Goal: Information Seeking & Learning: Learn about a topic

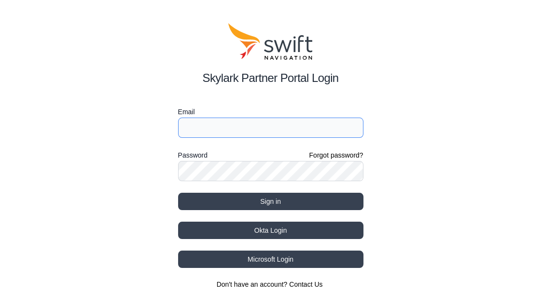
click at [202, 135] on input "Email" at bounding box center [270, 128] width 185 height 20
type input "[EMAIL_ADDRESS][PERSON_NAME][DOMAIN_NAME]"
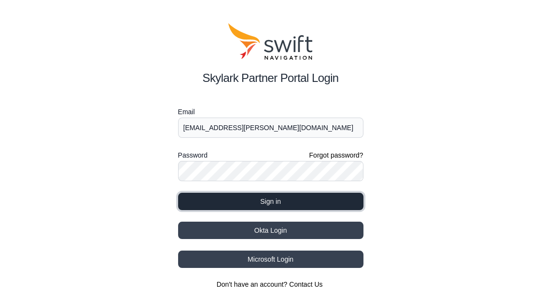
click at [239, 194] on button "Sign in" at bounding box center [270, 201] width 185 height 17
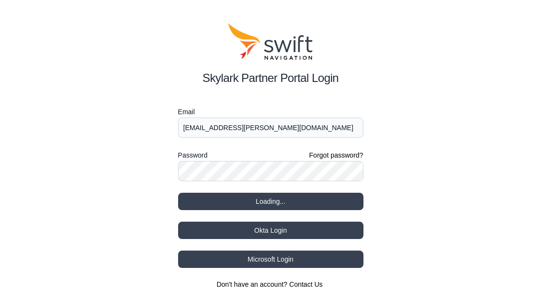
select select
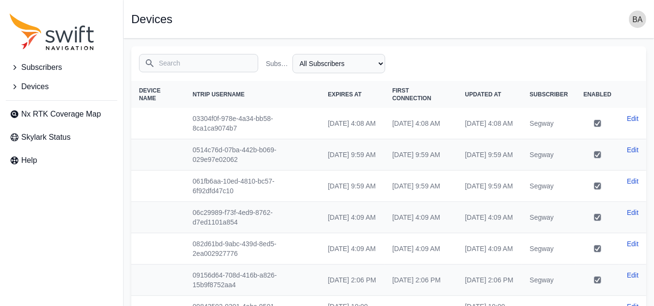
click at [41, 67] on span "Subscribers" at bounding box center [41, 68] width 41 height 12
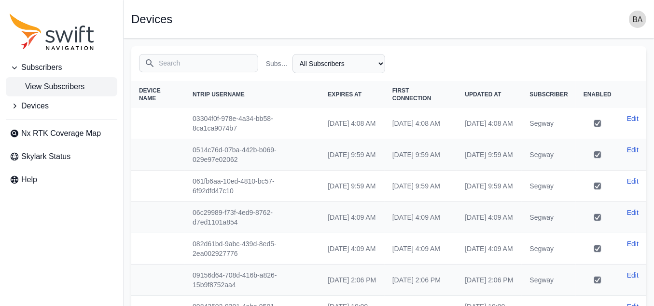
click at [59, 93] on link "View Subscribers" at bounding box center [61, 86] width 111 height 19
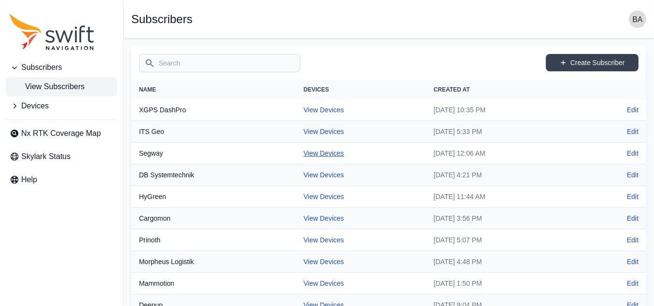
click at [304, 150] on link "View Devices" at bounding box center [324, 154] width 41 height 8
select select "7a66ce55-1c06-4a2b-8f4c-ececb7213ed5"
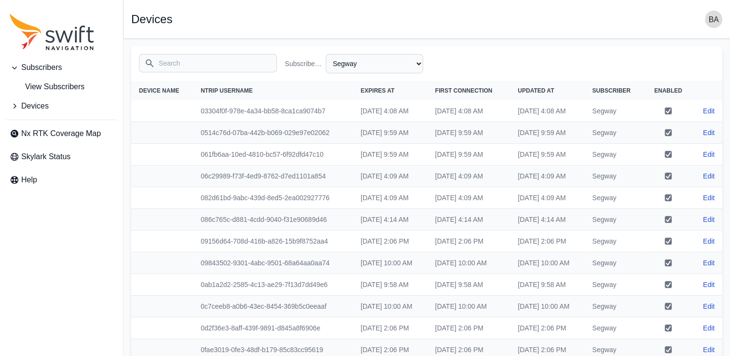
click at [446, 93] on span "First Connection" at bounding box center [463, 90] width 57 height 7
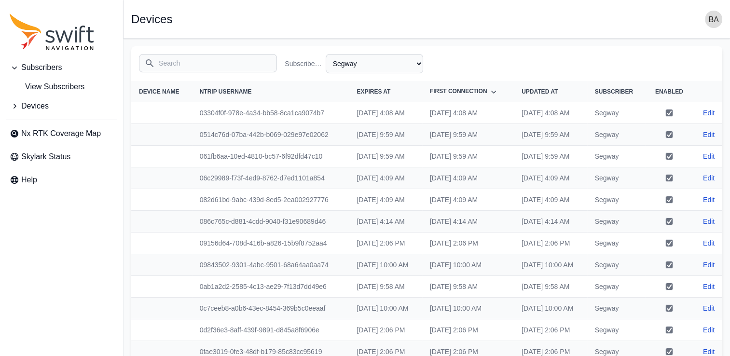
click at [491, 94] on icon at bounding box center [493, 92] width 5 height 3
click at [491, 93] on icon at bounding box center [493, 91] width 5 height 3
click at [489, 95] on icon at bounding box center [494, 92] width 10 height 10
click at [452, 94] on span "First Connection" at bounding box center [458, 91] width 57 height 7
click at [489, 94] on icon at bounding box center [494, 92] width 10 height 10
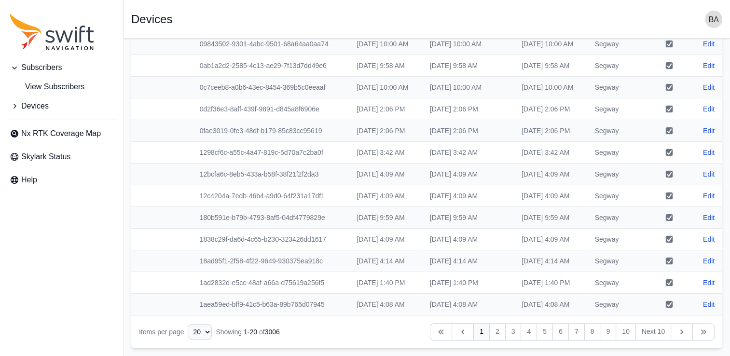
scroll to position [417, 0]
click at [207, 306] on select "10 15 20 25 50" at bounding box center [200, 331] width 24 height 15
select select "50"
click at [188, 306] on select "10 15 20 25 50" at bounding box center [200, 331] width 24 height 15
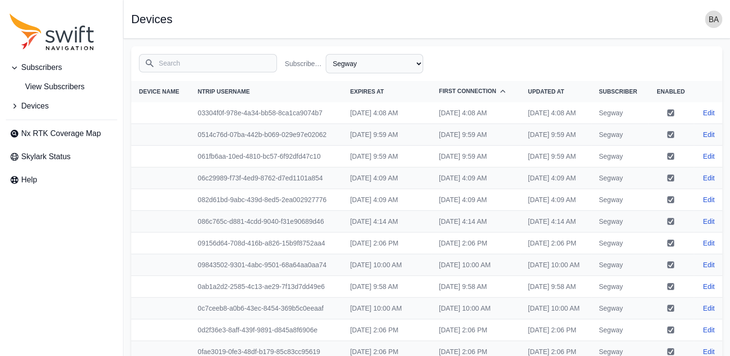
click at [498, 94] on icon at bounding box center [503, 92] width 10 height 10
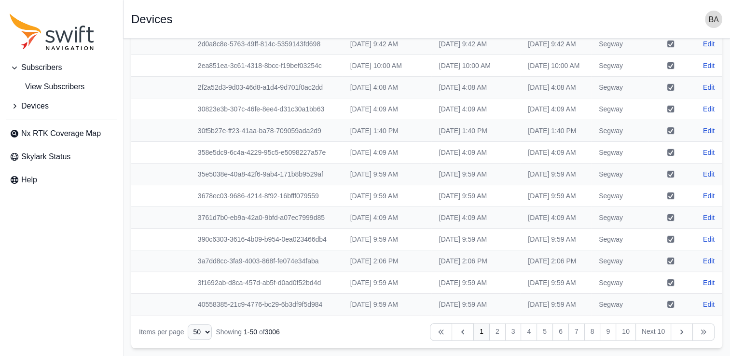
scroll to position [1355, 0]
click at [496, 306] on link "2" at bounding box center [497, 331] width 16 height 17
click at [548, 306] on link "10" at bounding box center [626, 331] width 20 height 17
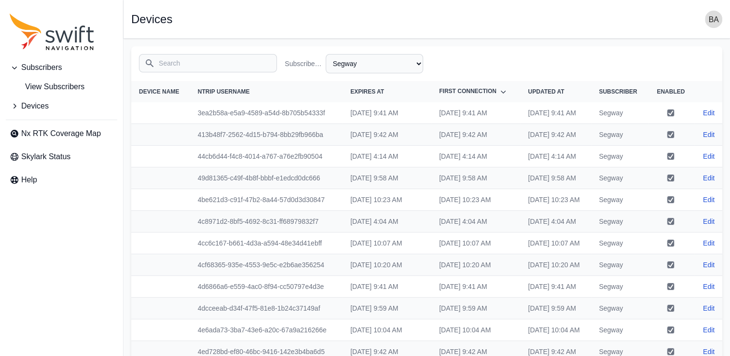
click at [357, 95] on span "Expires At" at bounding box center [367, 91] width 34 height 7
click at [390, 93] on icon at bounding box center [395, 92] width 10 height 10
click at [390, 94] on icon at bounding box center [395, 92] width 10 height 10
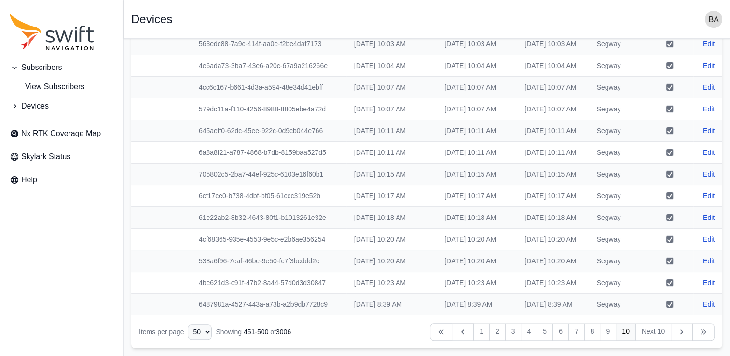
scroll to position [1355, 0]
click at [500, 306] on link "2" at bounding box center [497, 331] width 16 height 17
click at [517, 306] on link "3" at bounding box center [513, 331] width 16 height 17
click at [533, 306] on link "4" at bounding box center [529, 331] width 16 height 17
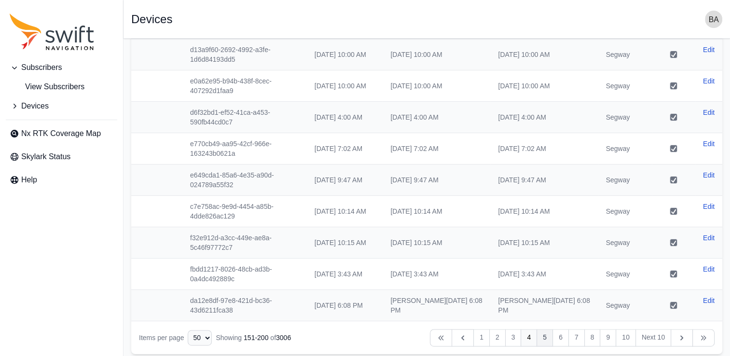
click at [543, 306] on link "5" at bounding box center [545, 337] width 16 height 17
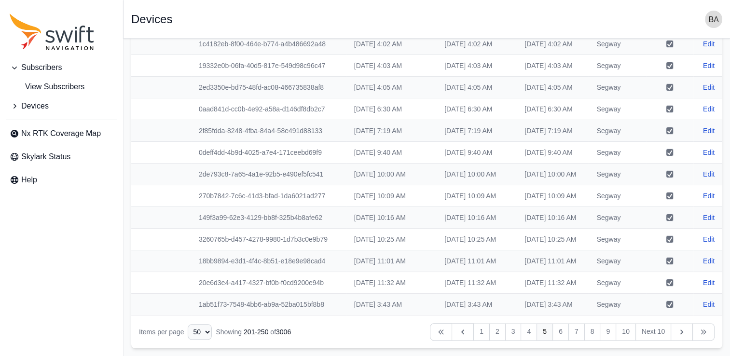
scroll to position [1355, 0]
click at [548, 306] on link "6" at bounding box center [561, 331] width 16 height 17
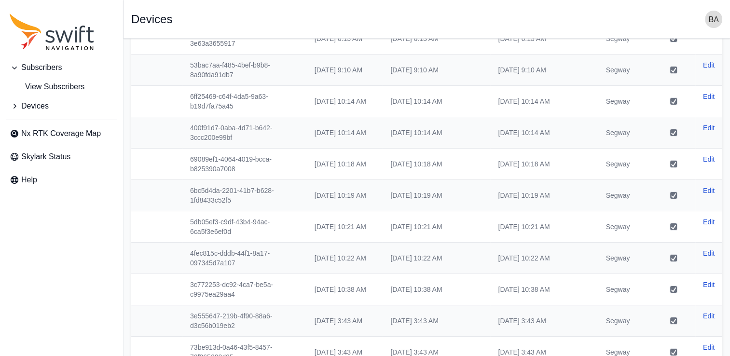
scroll to position [1355, 0]
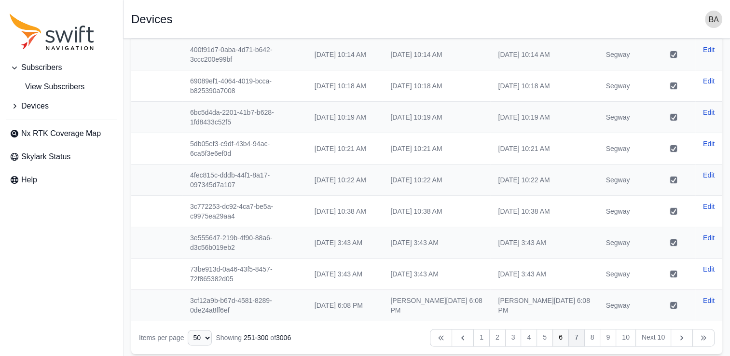
click at [548, 306] on link "7" at bounding box center [576, 337] width 16 height 17
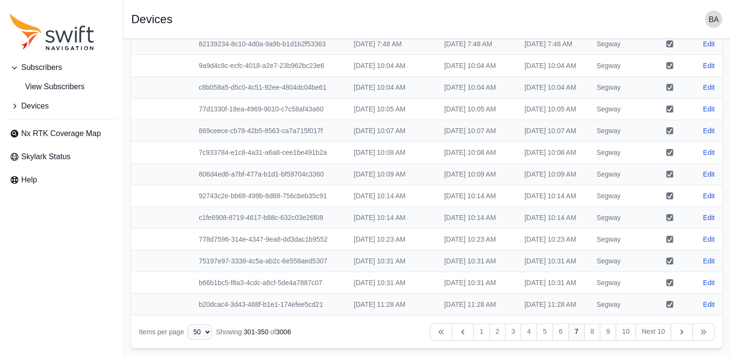
scroll to position [1355, 0]
click at [548, 306] on link "8" at bounding box center [592, 331] width 16 height 17
click at [548, 306] on link "9" at bounding box center [608, 331] width 16 height 17
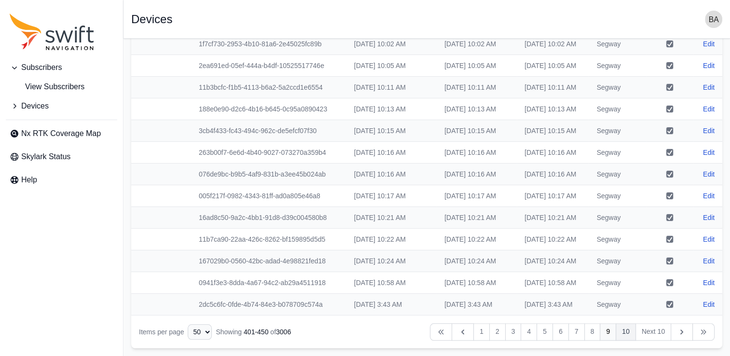
click at [548, 306] on link "10" at bounding box center [626, 331] width 20 height 17
click at [548, 306] on link "Next 10" at bounding box center [654, 331] width 36 height 17
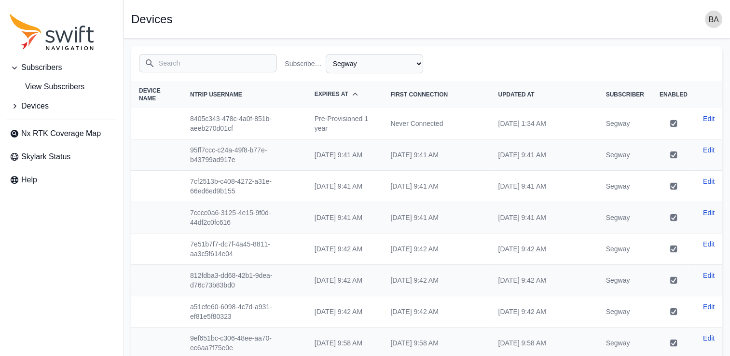
click at [448, 97] on span "First Connection" at bounding box center [418, 94] width 57 height 7
click at [459, 96] on icon at bounding box center [455, 95] width 10 height 10
click at [383, 96] on th "Expires At" at bounding box center [345, 94] width 76 height 27
click at [360, 94] on icon at bounding box center [355, 95] width 10 height 10
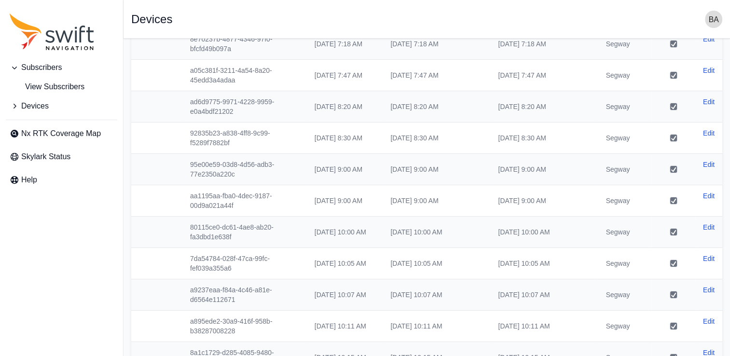
scroll to position [1355, 0]
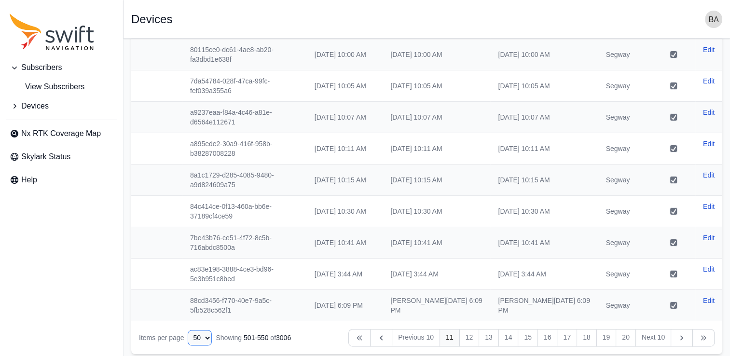
click at [194, 306] on select "10 15 20 25 50" at bounding box center [200, 337] width 24 height 15
click at [356, 306] on link "Previous" at bounding box center [359, 337] width 22 height 17
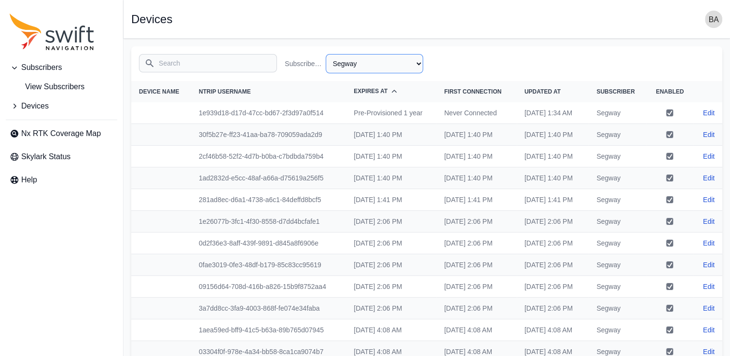
click at [355, 67] on select "All Subscribers Cargomon DB Systemtechnik Deepup Ecovacs Evaluation Fernride Gr…" at bounding box center [374, 63] width 97 height 19
click at [389, 96] on icon at bounding box center [394, 92] width 10 height 10
click at [49, 92] on span "View Subscribers" at bounding box center [47, 87] width 75 height 12
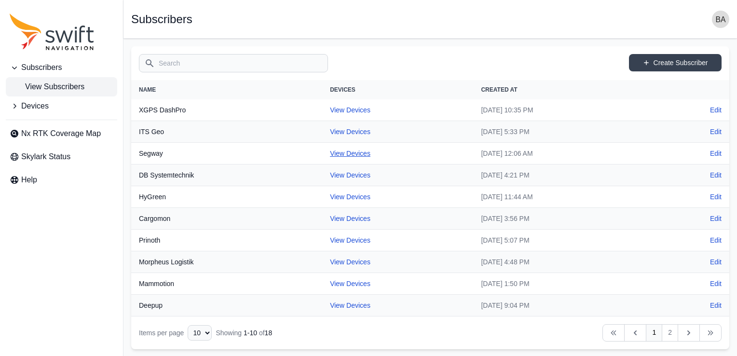
click at [331, 150] on link "View Devices" at bounding box center [350, 154] width 41 height 8
select select "7a66ce55-1c06-4a2b-8f4c-ececb7213ed5"
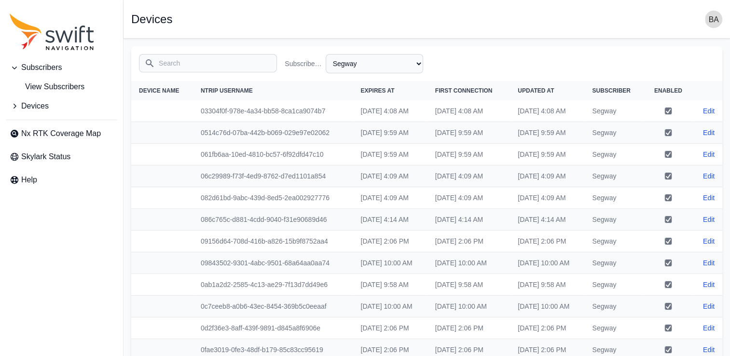
scroll to position [417, 0]
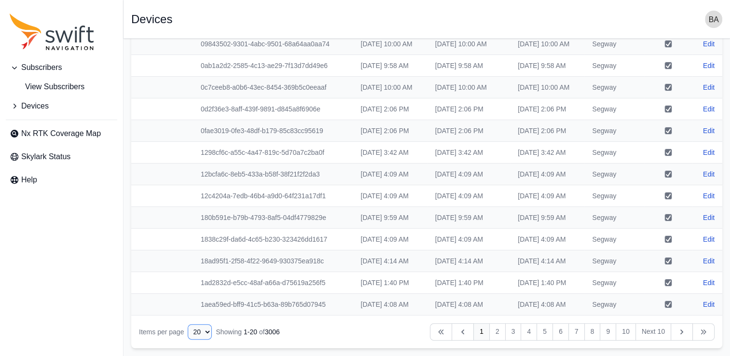
click at [203, 306] on select "10 15 20 25 50" at bounding box center [200, 331] width 24 height 15
select select "50"
click at [188, 306] on select "10 15 20 25 50" at bounding box center [200, 331] width 24 height 15
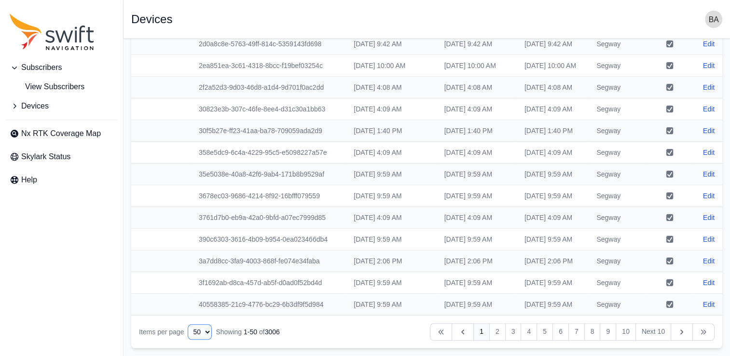
scroll to position [1355, 0]
click at [548, 306] on link "10" at bounding box center [626, 331] width 20 height 17
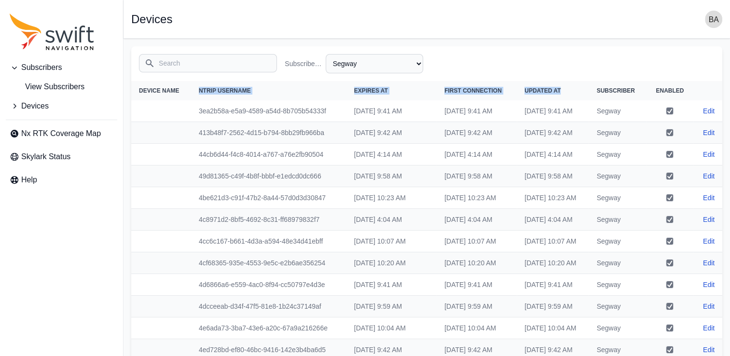
drag, startPoint x: 557, startPoint y: 94, endPoint x: 191, endPoint y: 89, distance: 366.8
click at [191, 89] on tr "Device Name NTRIP Username Expires At First Connection Updated At Subscriber En…" at bounding box center [426, 90] width 591 height 19
click at [243, 100] on th "NTRIP Username" at bounding box center [268, 90] width 155 height 19
drag, startPoint x: 696, startPoint y: 97, endPoint x: 190, endPoint y: 90, distance: 506.3
click at [190, 90] on tr "Device Name NTRIP Username Expires At First Connection Updated At Subscriber En…" at bounding box center [426, 90] width 591 height 19
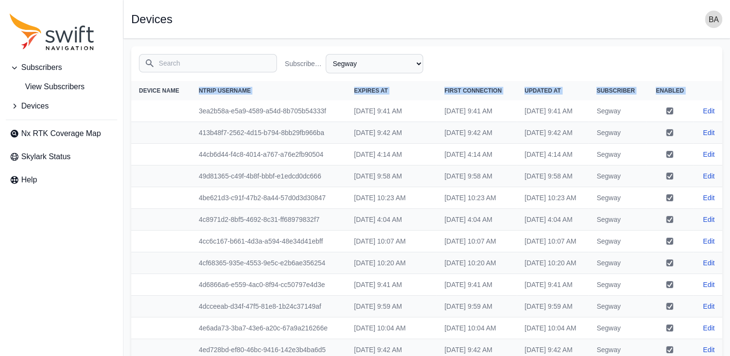
drag, startPoint x: 190, startPoint y: 90, endPoint x: 224, endPoint y: 95, distance: 34.7
copy tr "NTRIP Username Expires At First Connection Updated At Subscriber Enabled"
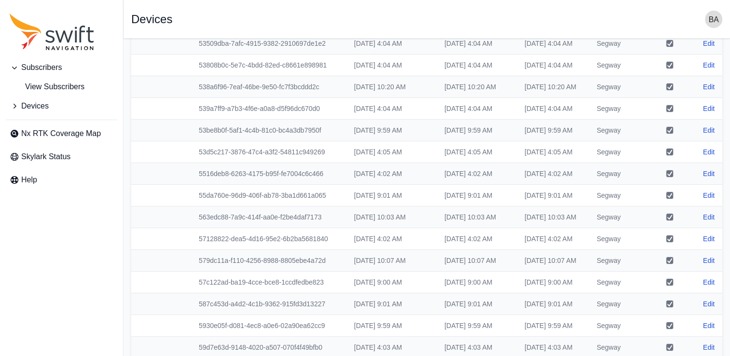
scroll to position [309, 0]
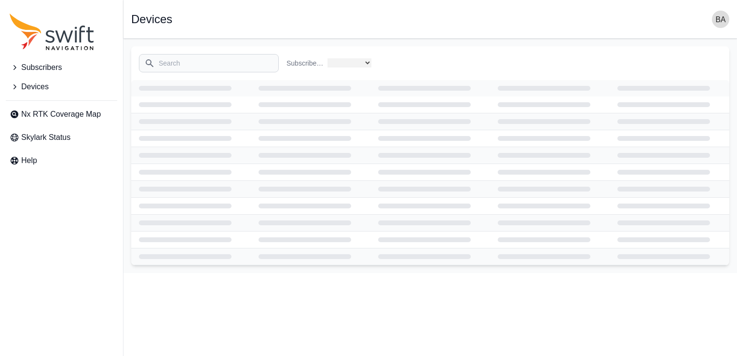
select select "7a66ce55-1c06-4a2b-8f4c-ececb7213ed5"
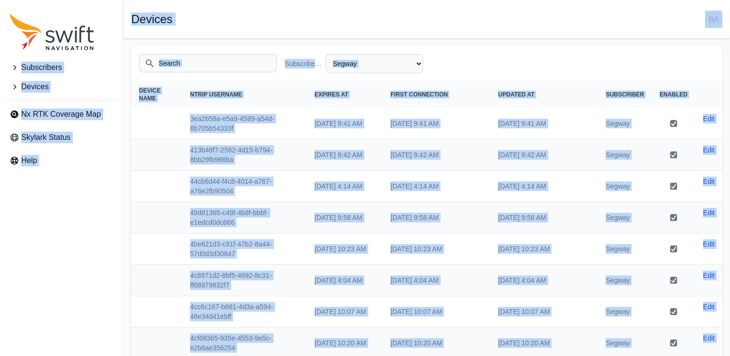
click at [168, 121] on th at bounding box center [156, 123] width 51 height 31
click at [138, 118] on th at bounding box center [156, 123] width 51 height 31
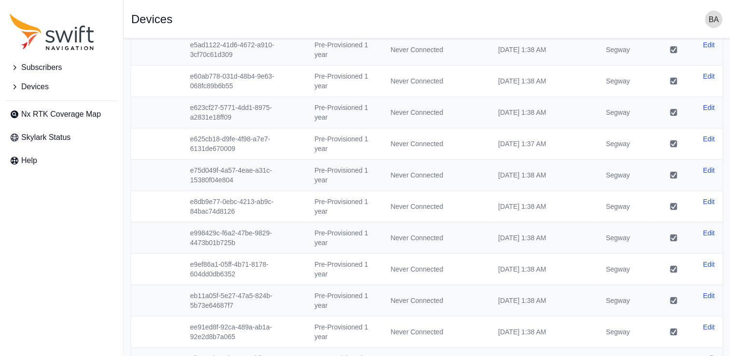
drag, startPoint x: 138, startPoint y: 88, endPoint x: 729, endPoint y: 381, distance: 659.9
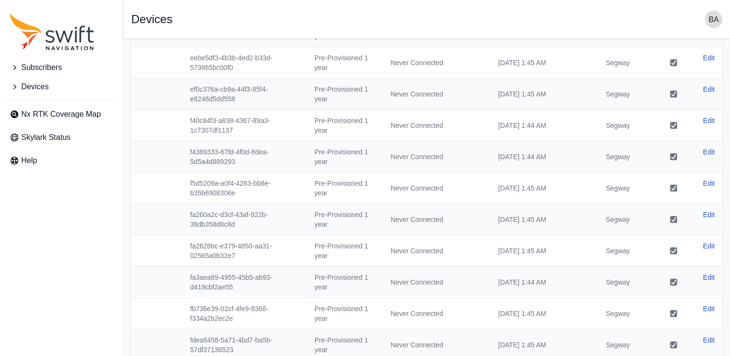
scroll to position [79717, 0]
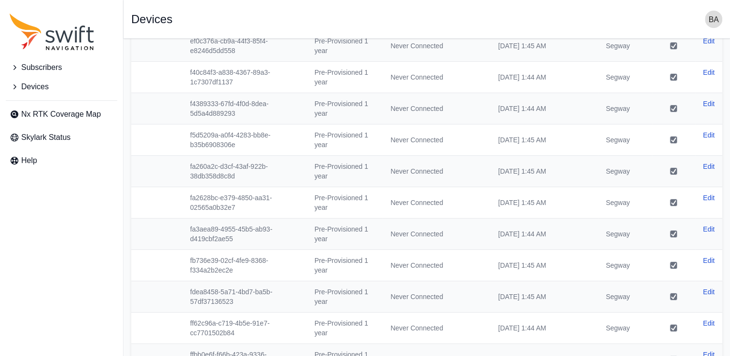
copy thead
drag, startPoint x: 665, startPoint y: 331, endPoint x: 46, endPoint y: 71, distance: 671.2
click at [47, 88] on span "Devices" at bounding box center [35, 87] width 28 height 12
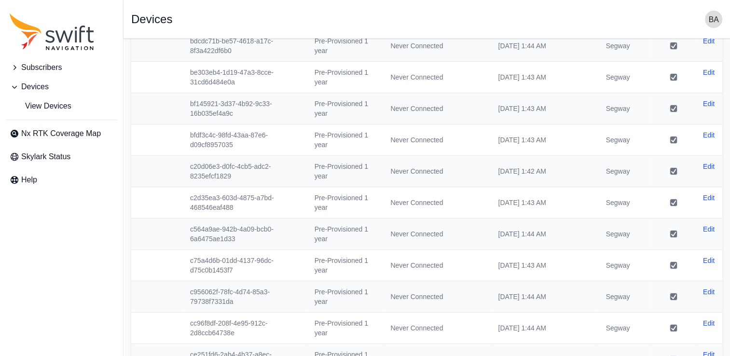
click at [50, 63] on span "Subscribers" at bounding box center [41, 68] width 41 height 12
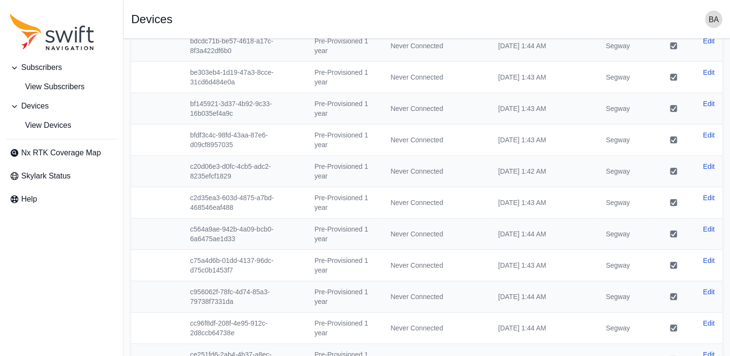
click at [53, 85] on span "View Subscribers" at bounding box center [47, 87] width 75 height 12
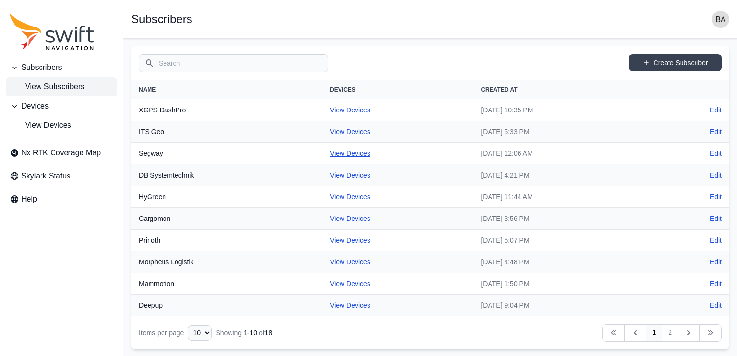
click at [330, 152] on link "View Devices" at bounding box center [350, 154] width 41 height 8
select select "7a66ce55-1c06-4a2b-8f4c-ececb7213ed5"
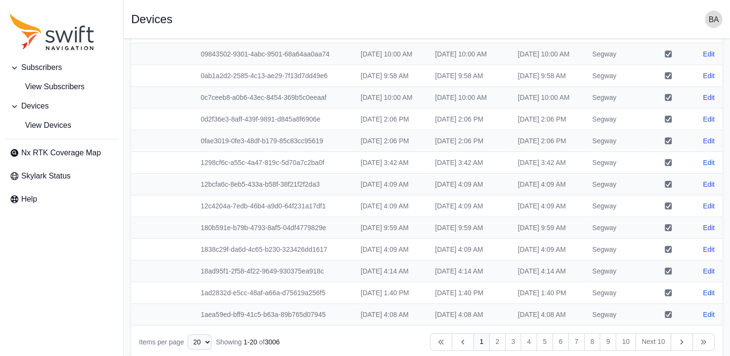
scroll to position [417, 0]
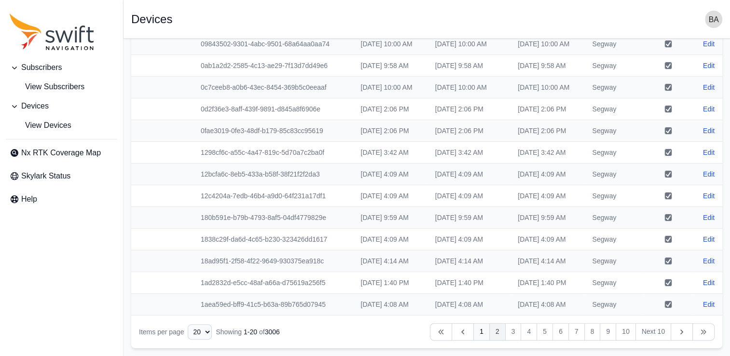
click at [498, 330] on link "2" at bounding box center [497, 331] width 16 height 17
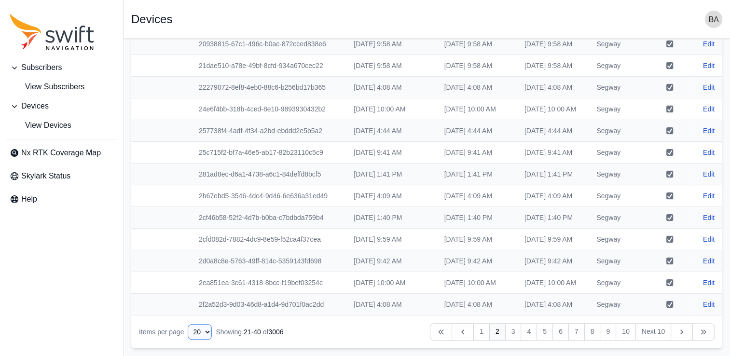
click at [208, 329] on select "10 15 20 25 50" at bounding box center [200, 331] width 24 height 15
select select "50"
click at [188, 340] on select "10 15 20 25 50" at bounding box center [200, 331] width 24 height 15
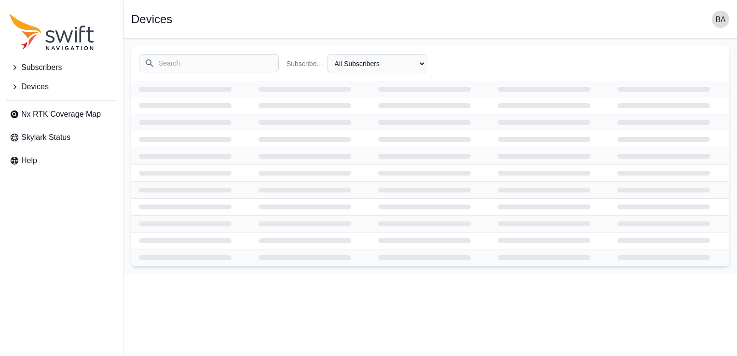
select select "7a66ce55-1c06-4a2b-8f4c-ececb7213ed5"
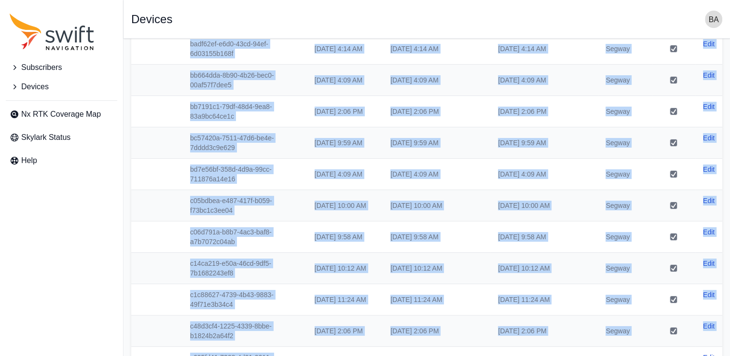
drag, startPoint x: 160, startPoint y: 114, endPoint x: 638, endPoint y: 381, distance: 547.4
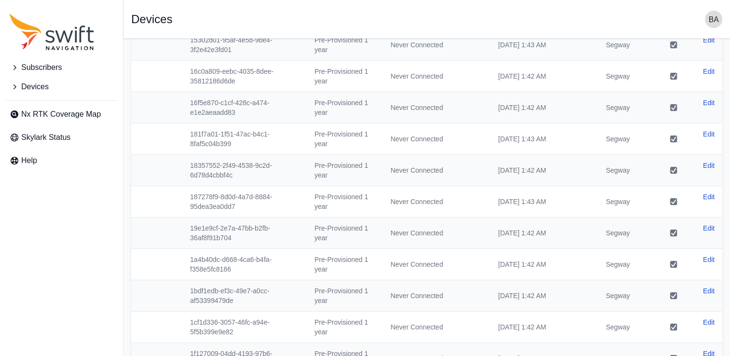
scroll to position [93788, 0]
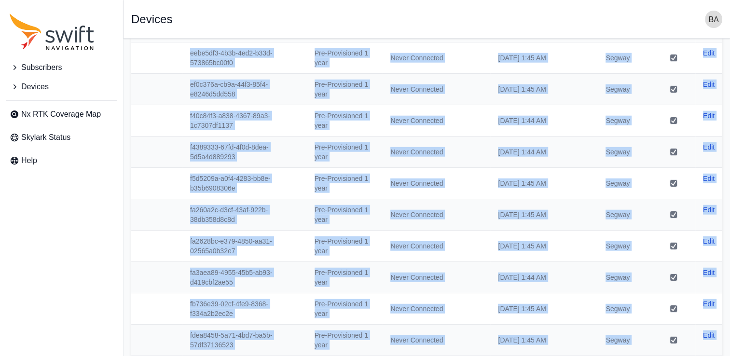
drag, startPoint x: 714, startPoint y: 308, endPoint x: 218, endPoint y: 334, distance: 496.3
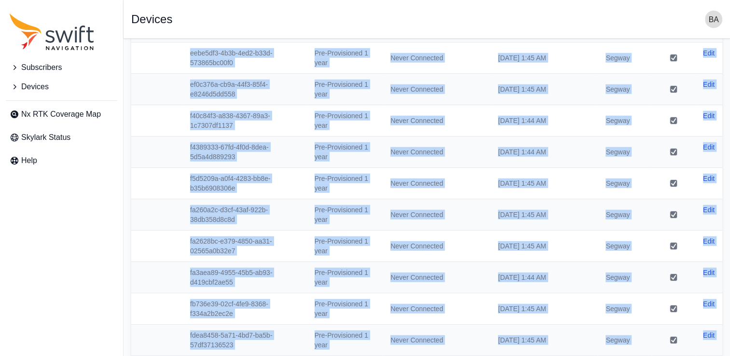
copy tbody "03304f0f-978e-4a34-bb58-8ca1ca9074b7 Tue, May 26, 2026 4:08 AM Mon, May 26, 202…"
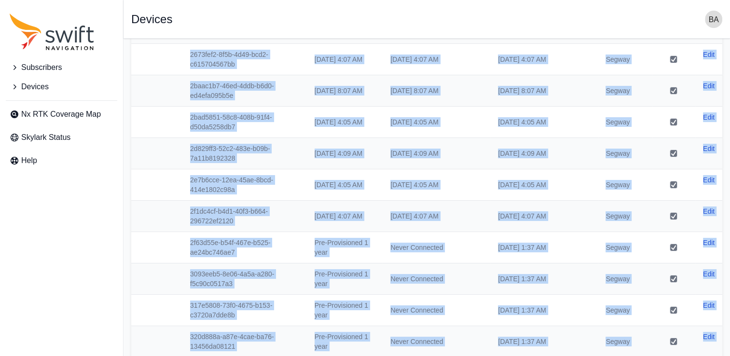
scroll to position [0, 0]
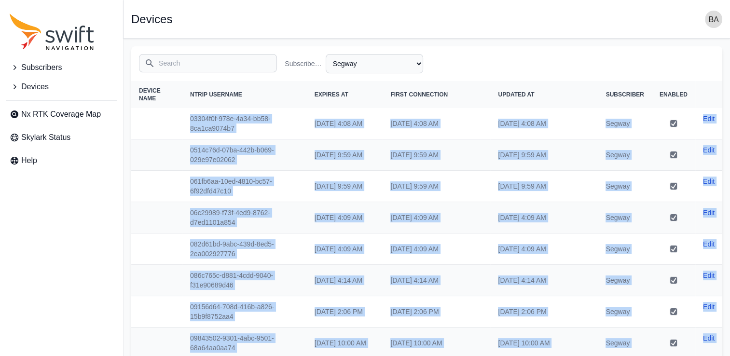
click at [166, 332] on th at bounding box center [156, 343] width 51 height 31
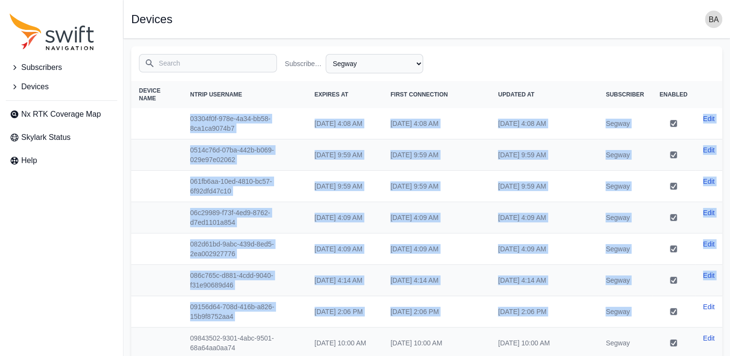
drag, startPoint x: 225, startPoint y: 121, endPoint x: 673, endPoint y: 302, distance: 483.2
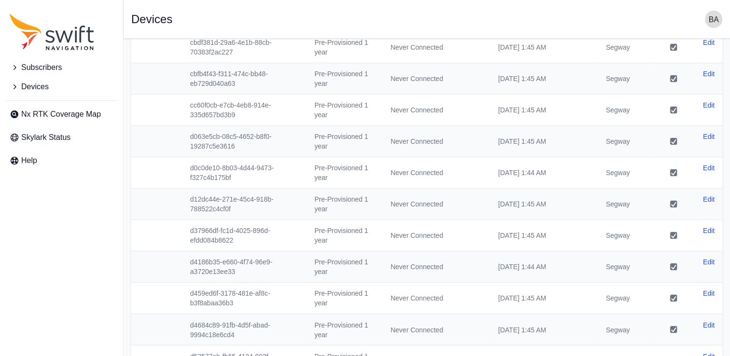
scroll to position [93788, 0]
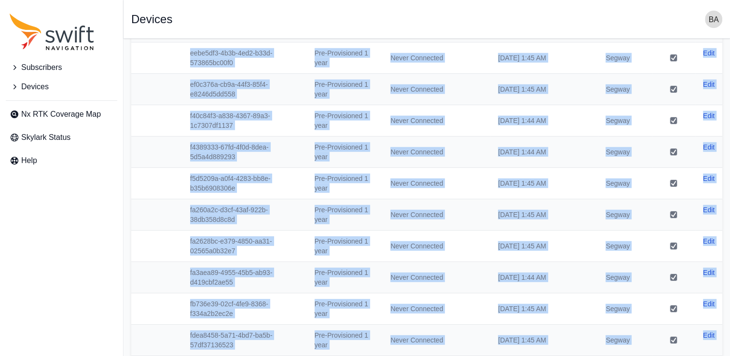
copy tbody "03304f0f-978e-4a34-bb58-8ca1ca9074b7 Tue, May 26, 2026 4:08 AM Mon, May 26, 202…"
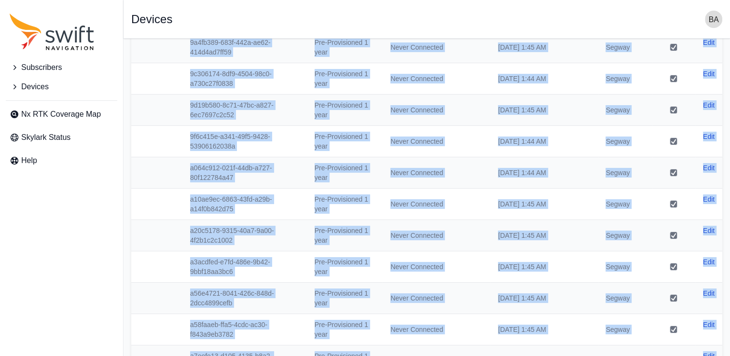
scroll to position [0, 0]
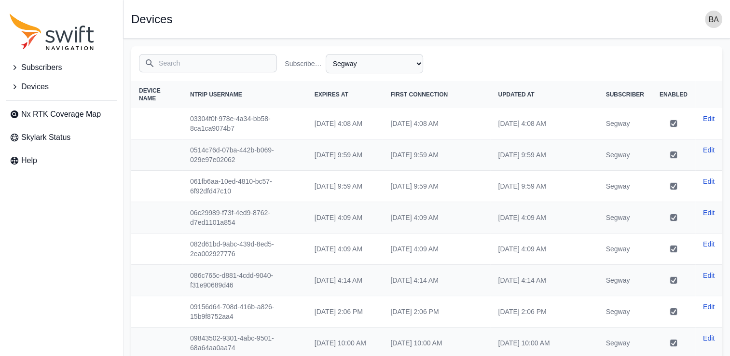
click at [139, 86] on th "Device Name" at bounding box center [156, 94] width 51 height 27
drag, startPoint x: 183, startPoint y: 95, endPoint x: 726, endPoint y: 192, distance: 551.5
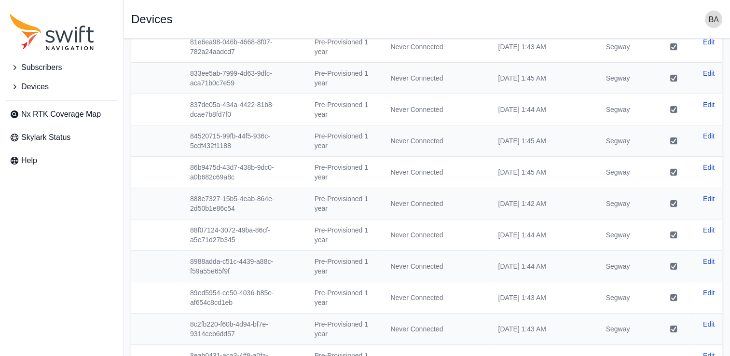
scroll to position [93788, 0]
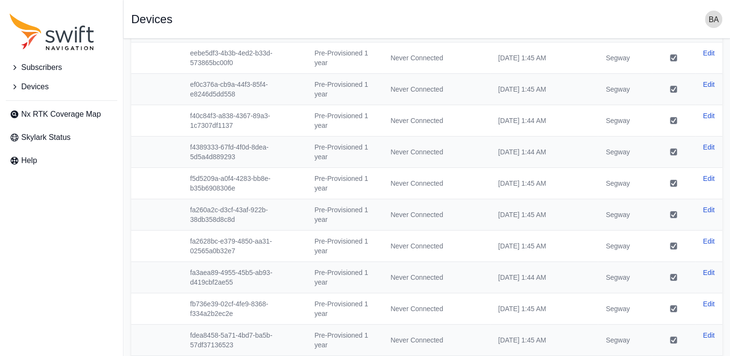
copy thead
click at [53, 70] on span "Subscribers" at bounding box center [41, 68] width 41 height 12
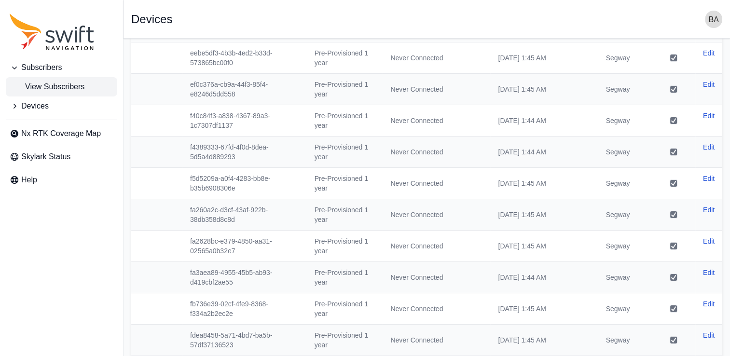
click at [52, 86] on span "View Subscribers" at bounding box center [47, 87] width 75 height 12
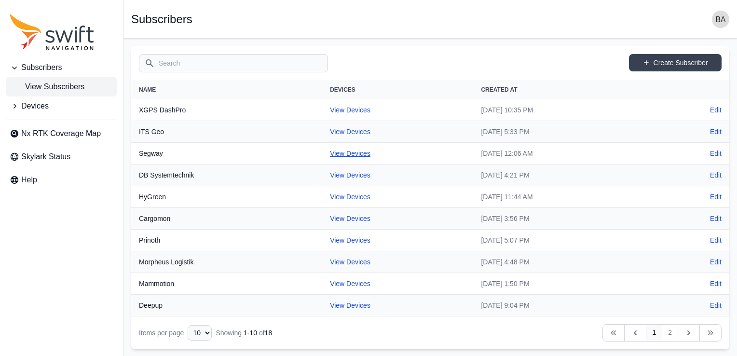
click at [335, 152] on link "View Devices" at bounding box center [350, 154] width 41 height 8
select select "7a66ce55-1c06-4a2b-8f4c-ececb7213ed5"
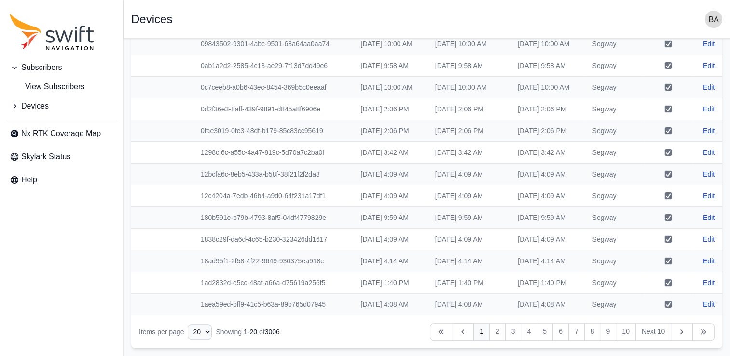
scroll to position [417, 0]
click at [203, 332] on select "10 15 20 25 50" at bounding box center [200, 331] width 24 height 15
select select "50"
click at [188, 340] on select "10 15 20 25 50" at bounding box center [200, 331] width 24 height 15
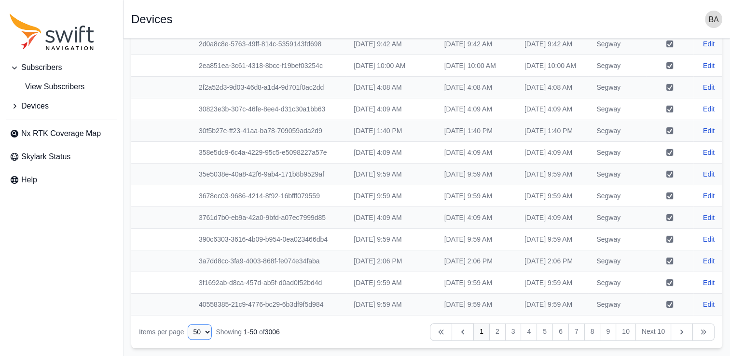
scroll to position [1310, 0]
